Goal: Information Seeking & Learning: Check status

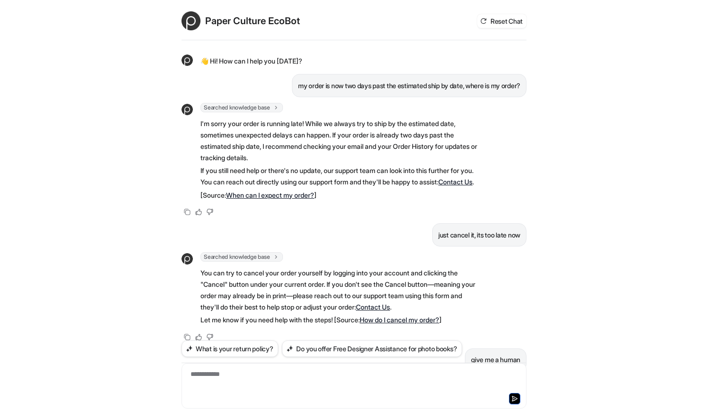
scroll to position [182, 0]
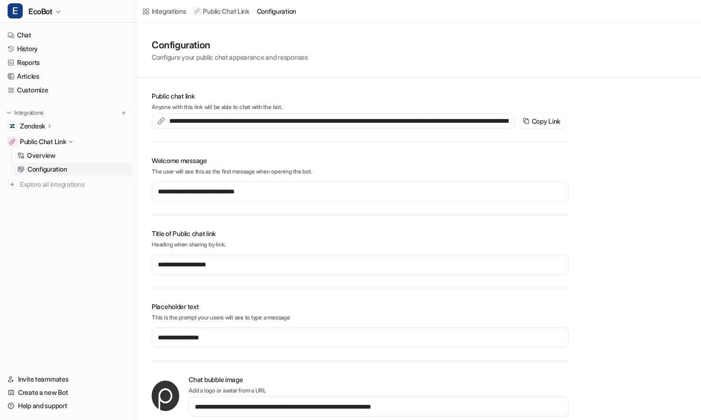
scroll to position [1, 0]
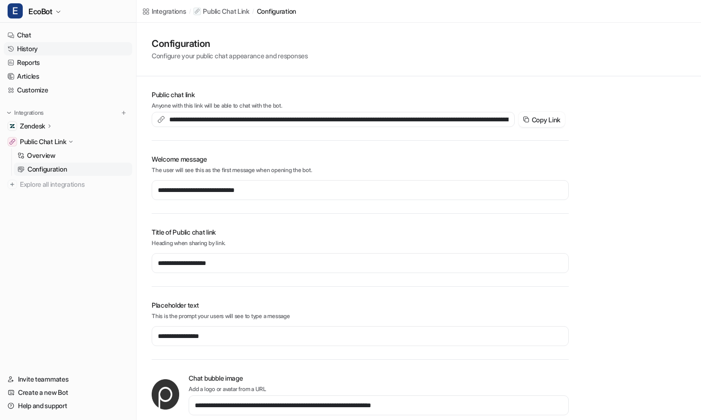
click at [60, 52] on link "History" at bounding box center [68, 48] width 128 height 13
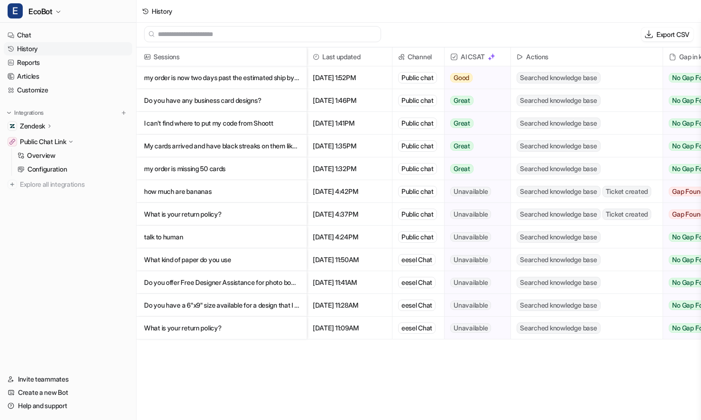
click at [229, 78] on p "my order is now two days past the estimated ship by date, where is my order?" at bounding box center [221, 77] width 155 height 23
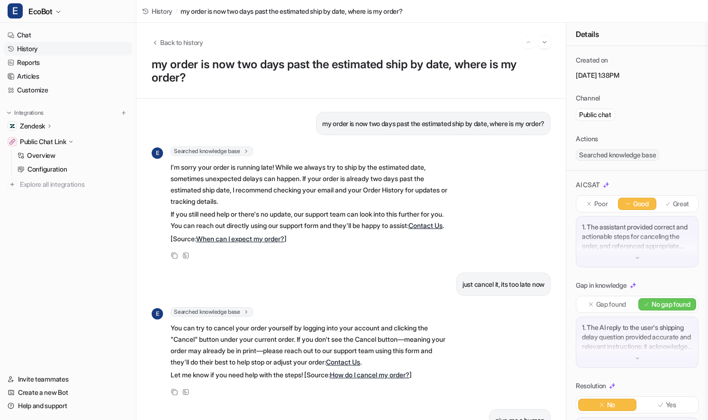
click at [161, 10] on span "History" at bounding box center [162, 11] width 21 height 10
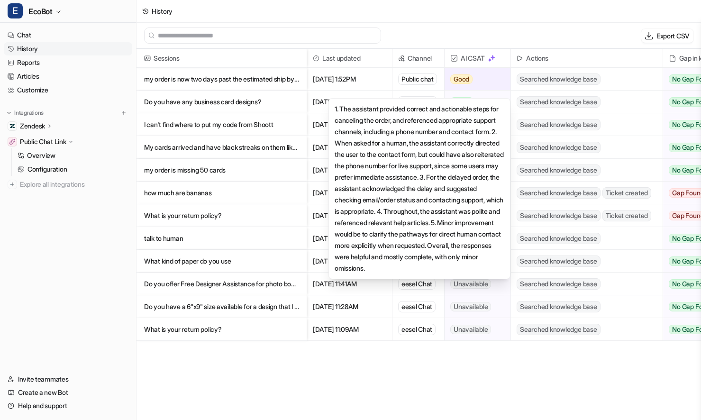
click at [461, 79] on span "Good" at bounding box center [461, 78] width 22 height 9
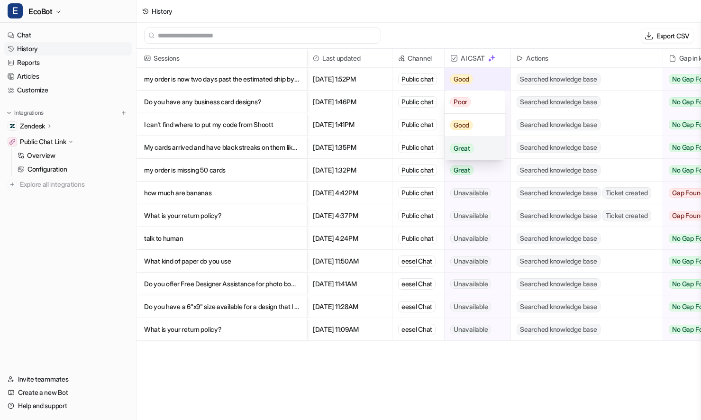
click at [473, 150] on div "Great" at bounding box center [474, 148] width 60 height 23
